Goal: Task Accomplishment & Management: Manage account settings

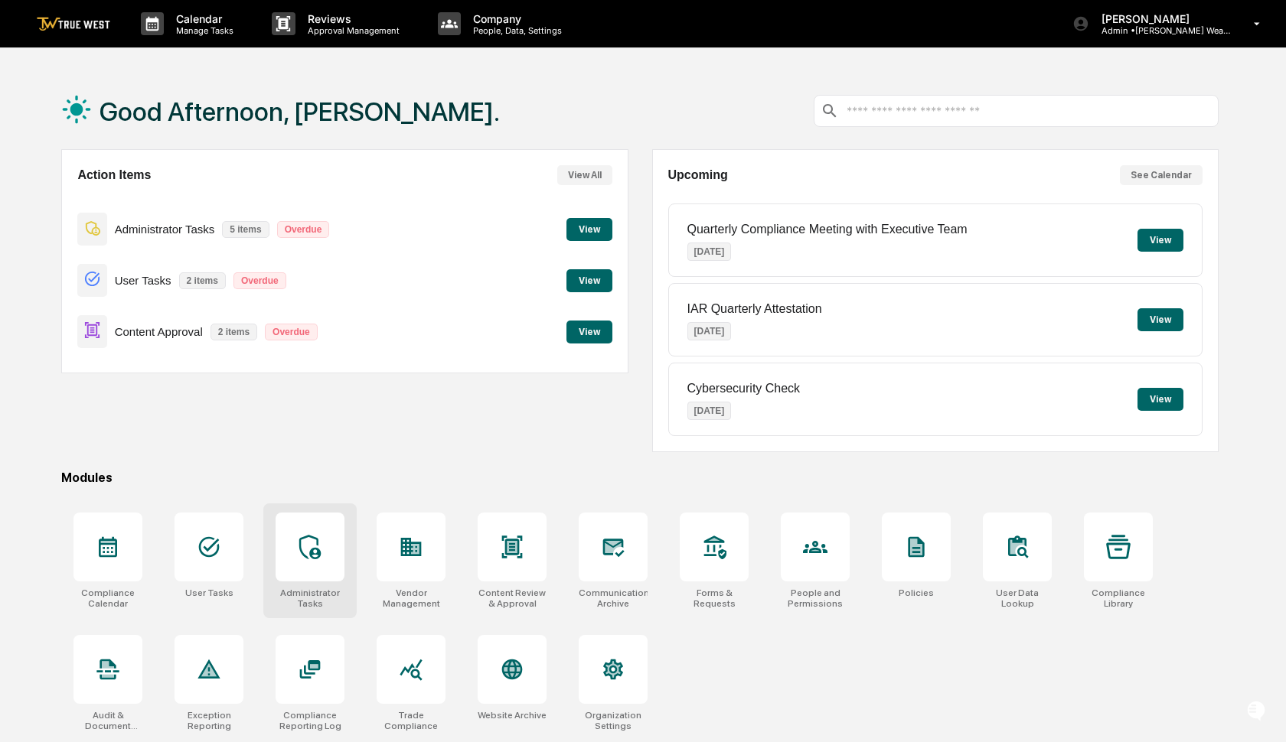
click at [312, 541] on icon at bounding box center [310, 547] width 24 height 24
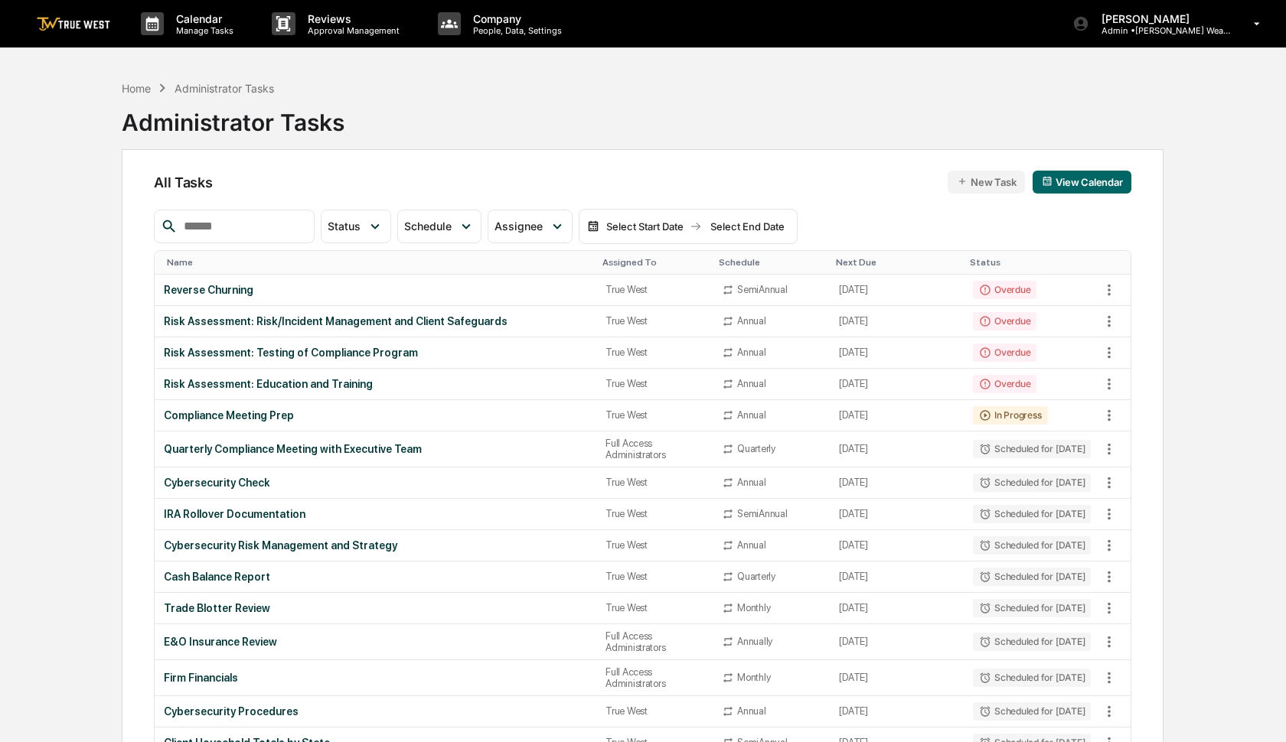
click at [234, 236] on input "text" at bounding box center [243, 227] width 130 height 20
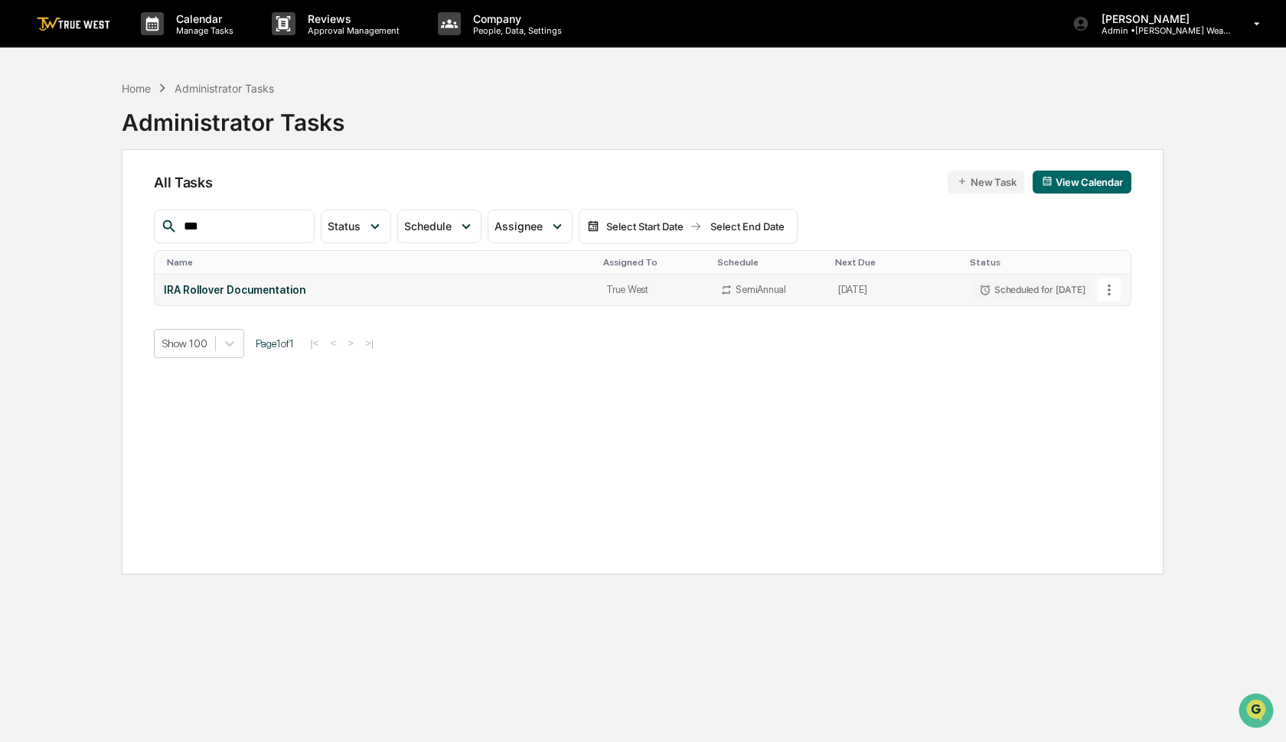
type input "***"
click at [1112, 285] on icon at bounding box center [1109, 290] width 17 height 17
click at [1123, 381] on li "Delete Task" at bounding box center [1160, 373] width 122 height 28
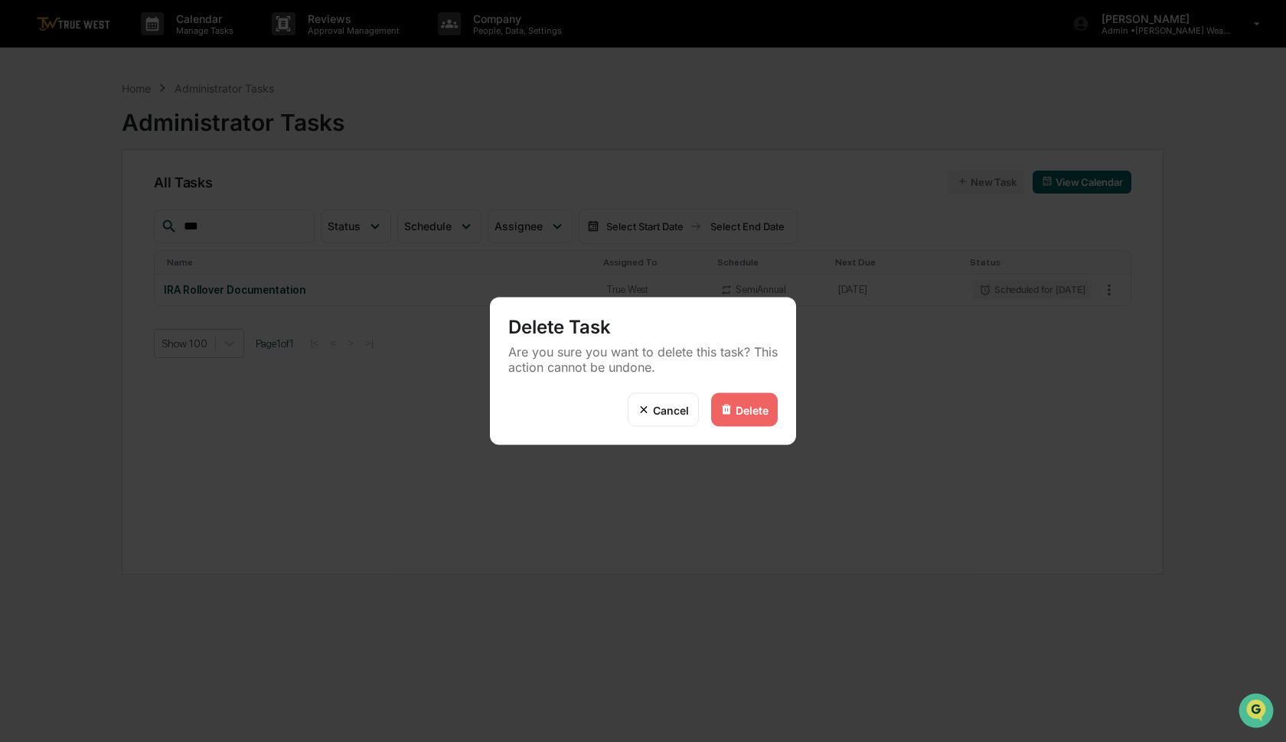
click at [736, 412] on div "Delete" at bounding box center [752, 409] width 33 height 13
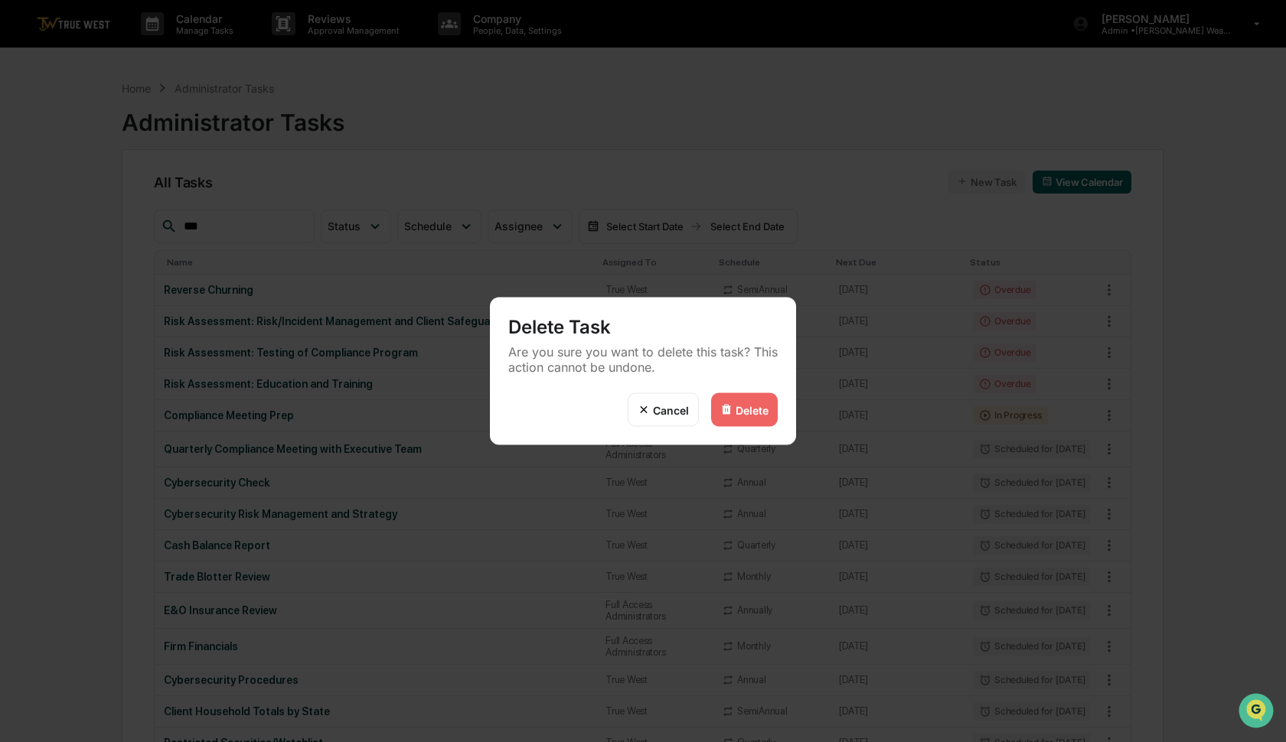
click at [1160, 27] on div "Delete Task Are you sure you want to delete this task? This action cannot be un…" at bounding box center [643, 371] width 1286 height 742
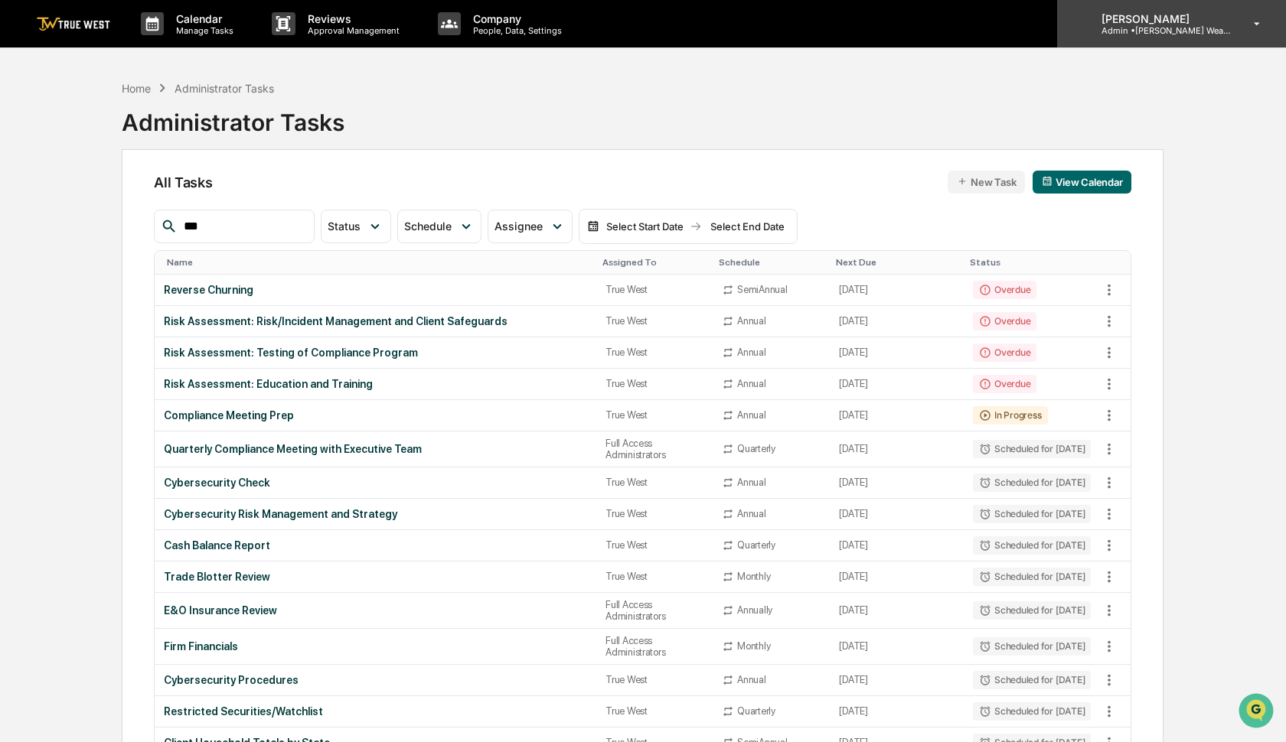
click at [1168, 35] on p "Admin • [PERSON_NAME] Wealth" at bounding box center [1160, 30] width 142 height 11
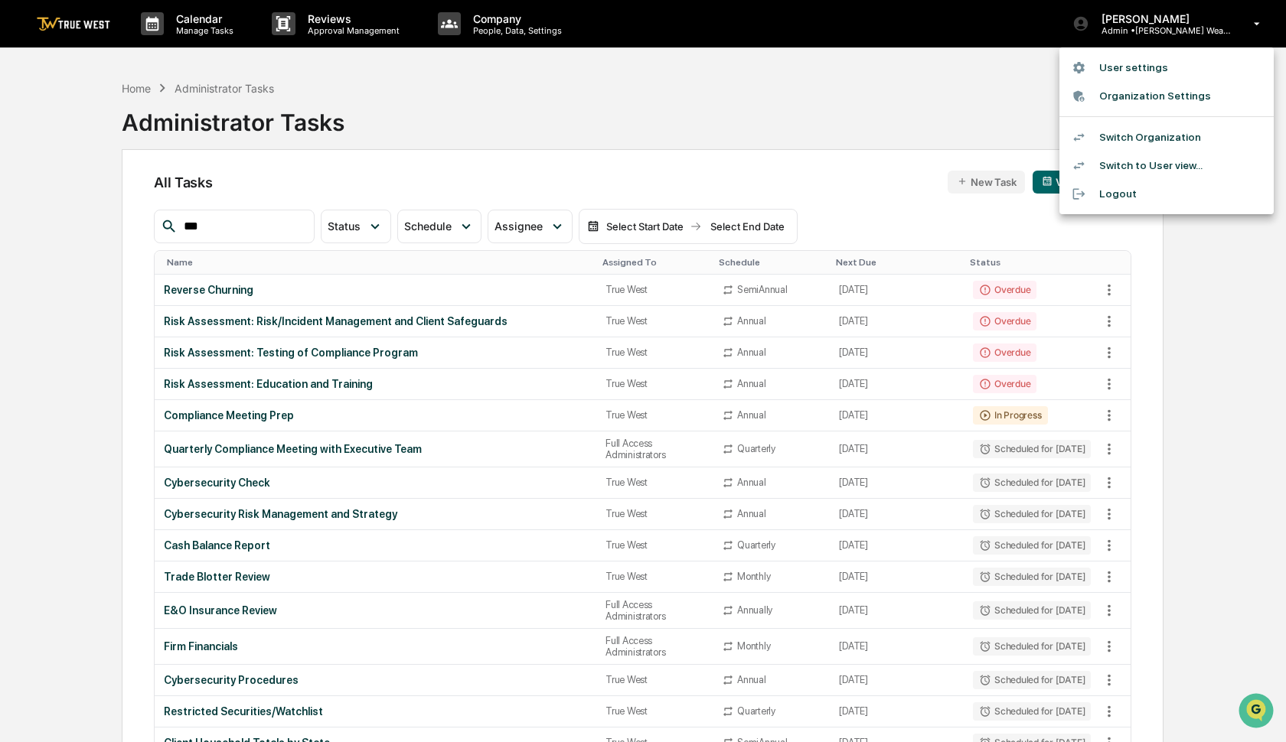
click at [1141, 140] on li "Switch Organization" at bounding box center [1166, 137] width 214 height 28
